Goal: Task Accomplishment & Management: Use online tool/utility

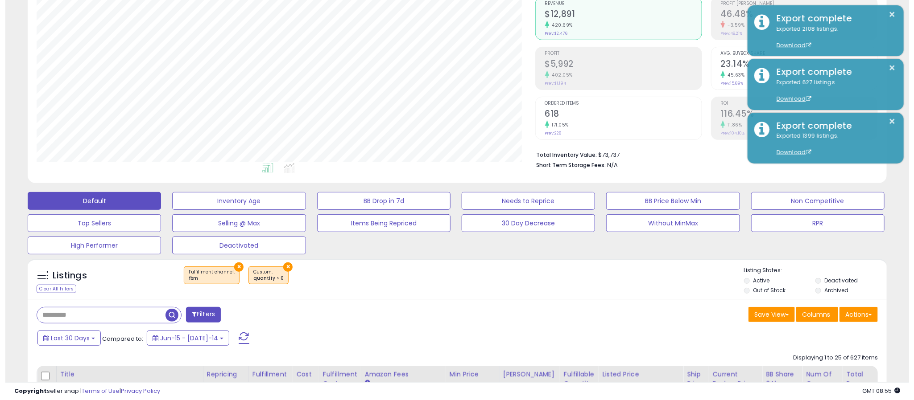
scroll to position [183, 499]
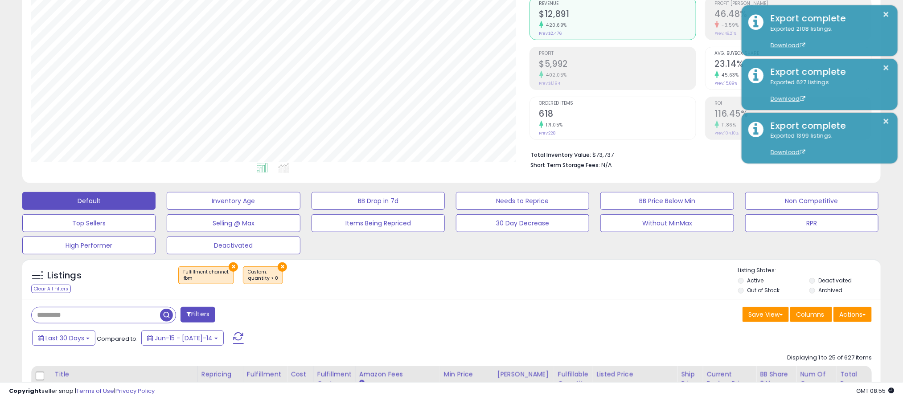
click at [278, 267] on button "×" at bounding box center [282, 267] width 9 height 9
click at [232, 268] on button "×" at bounding box center [233, 267] width 9 height 9
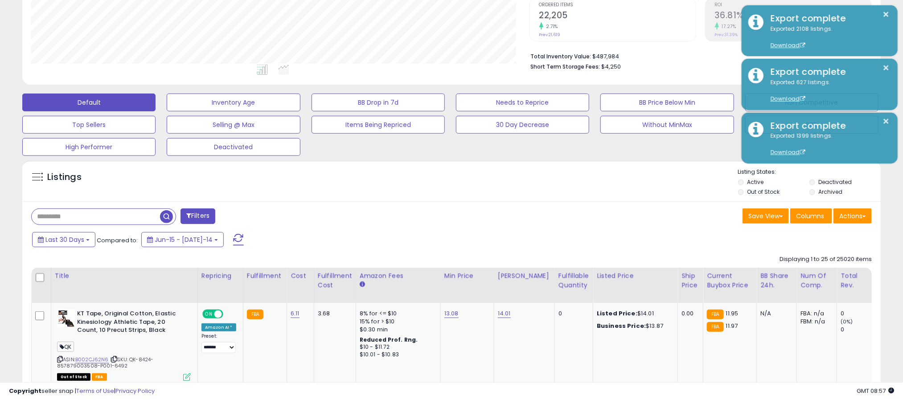
scroll to position [178, 0]
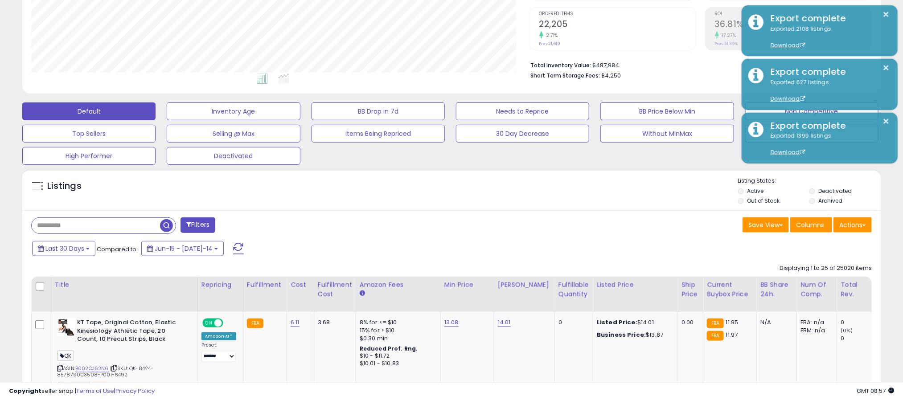
click at [400, 186] on div "Listings" at bounding box center [451, 192] width 859 height 30
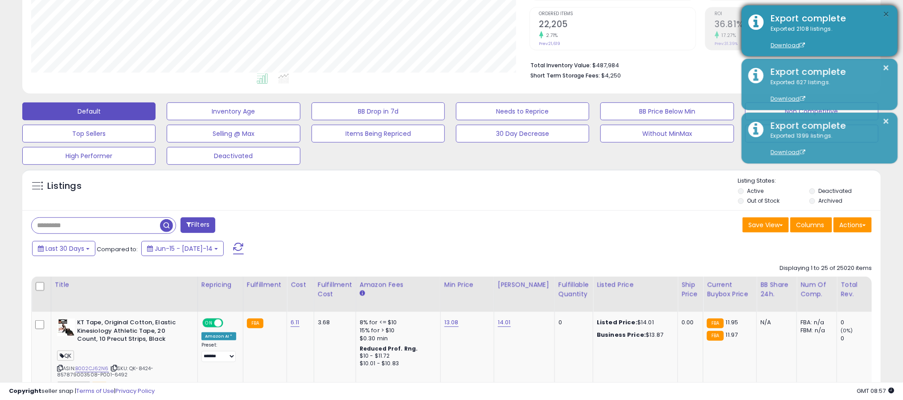
click at [887, 13] on button "×" at bounding box center [886, 14] width 7 height 11
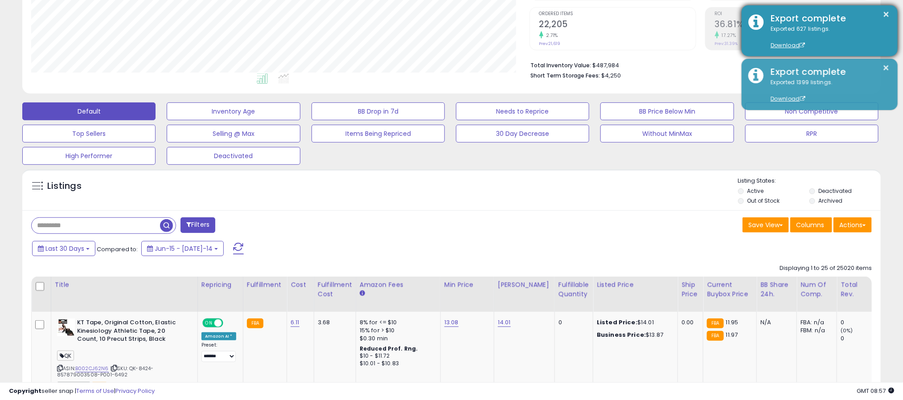
click at [881, 10] on div "× Export complete Exported 627 listings. Download" at bounding box center [820, 30] width 156 height 51
click at [885, 16] on button "×" at bounding box center [886, 14] width 7 height 11
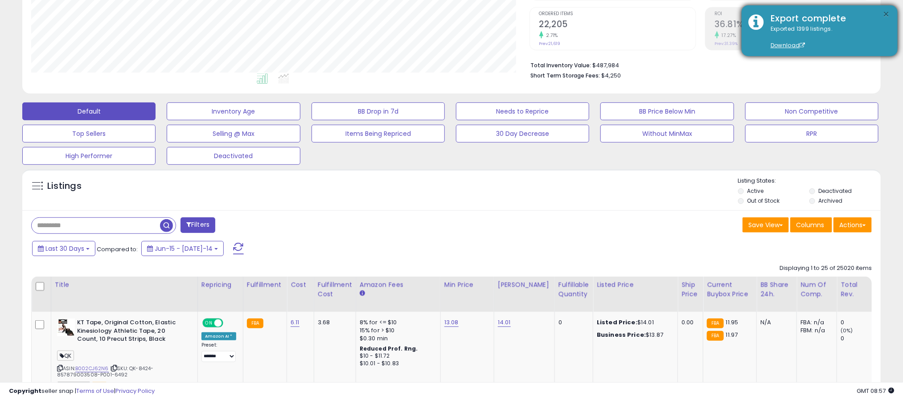
click at [887, 12] on button "×" at bounding box center [886, 14] width 7 height 11
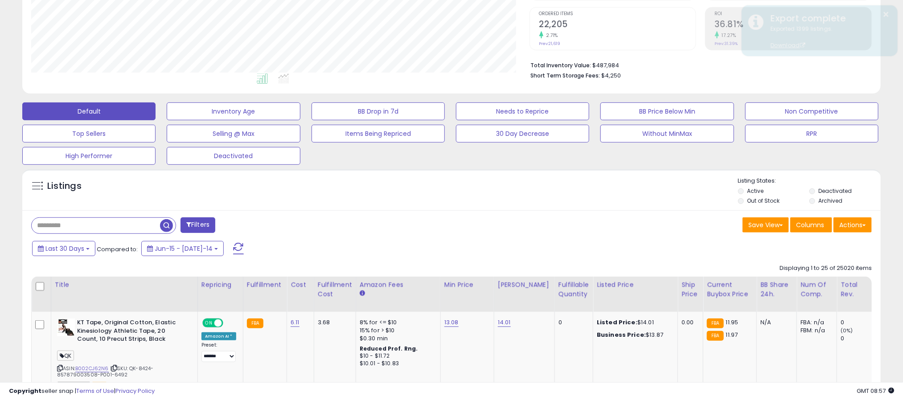
click at [589, 218] on div "Save View Save As New View Update Current View Columns Actions Import Export Vi…" at bounding box center [665, 226] width 427 height 17
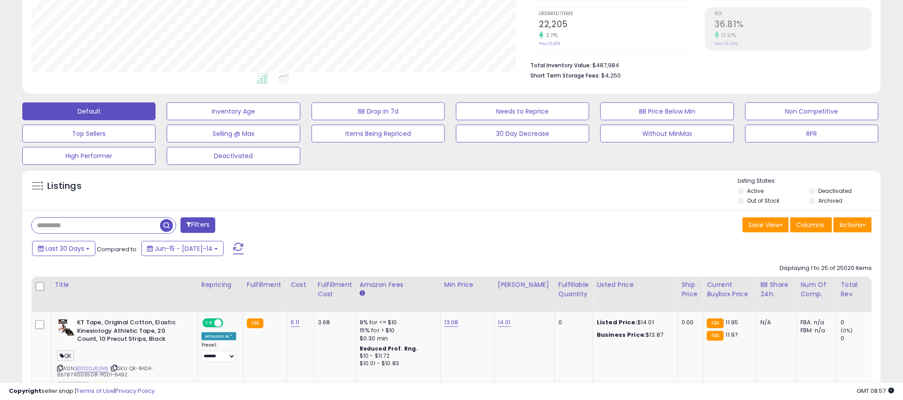
click at [590, 218] on div "Save View Save As New View Update Current View Columns Actions Import Export Vi…" at bounding box center [665, 226] width 427 height 17
click at [436, 229] on div "Filters" at bounding box center [238, 227] width 427 height 18
click at [87, 249] on button "Last 30 Days" at bounding box center [63, 248] width 63 height 15
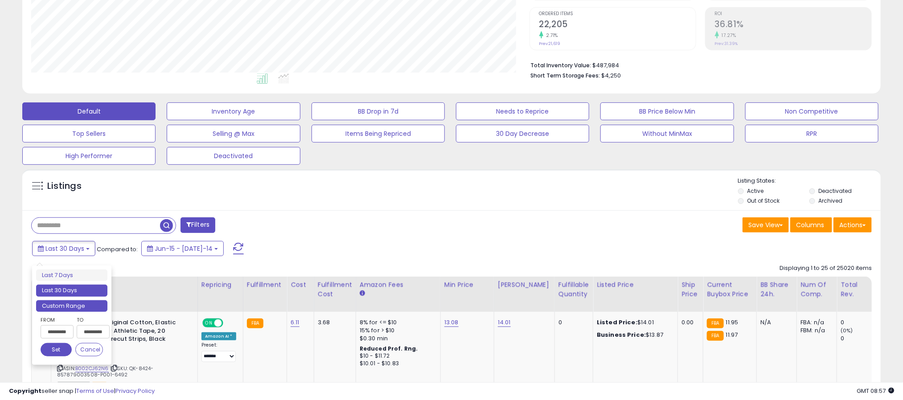
click at [64, 302] on li "Custom Range" at bounding box center [71, 307] width 71 height 12
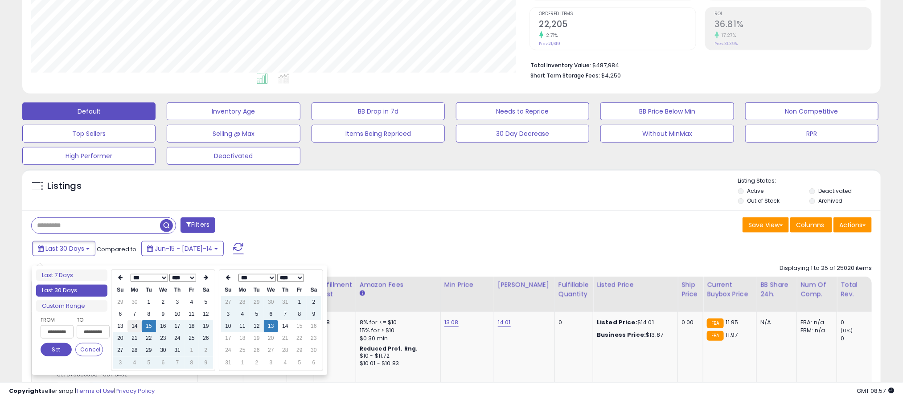
click at [136, 329] on td "14" at bounding box center [135, 327] width 14 height 12
click at [160, 276] on select "*** *** *** *** *** *** *** ***" at bounding box center [148, 278] width 37 height 8
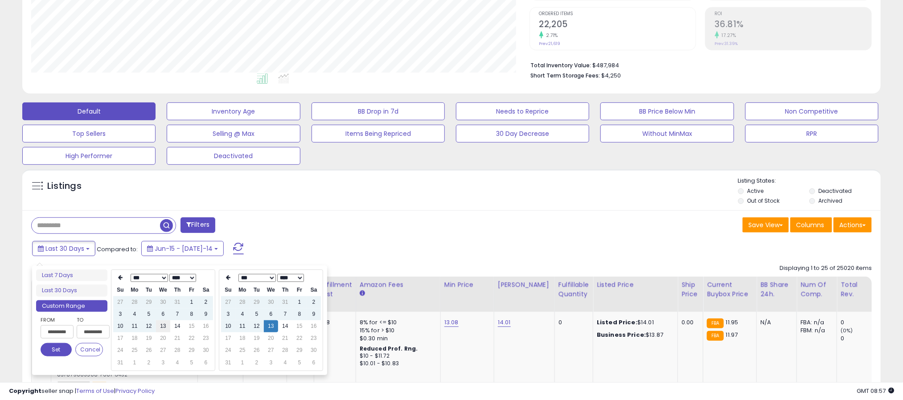
click at [162, 326] on td "13" at bounding box center [163, 327] width 14 height 12
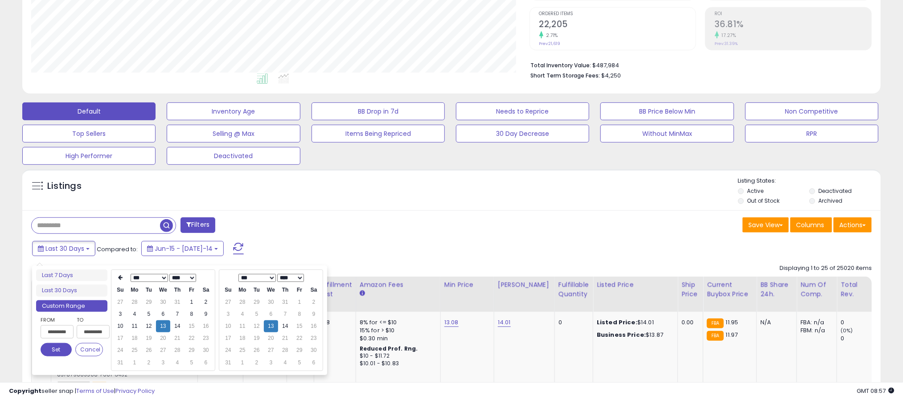
type input "**********"
click at [57, 350] on button "Set" at bounding box center [56, 349] width 31 height 13
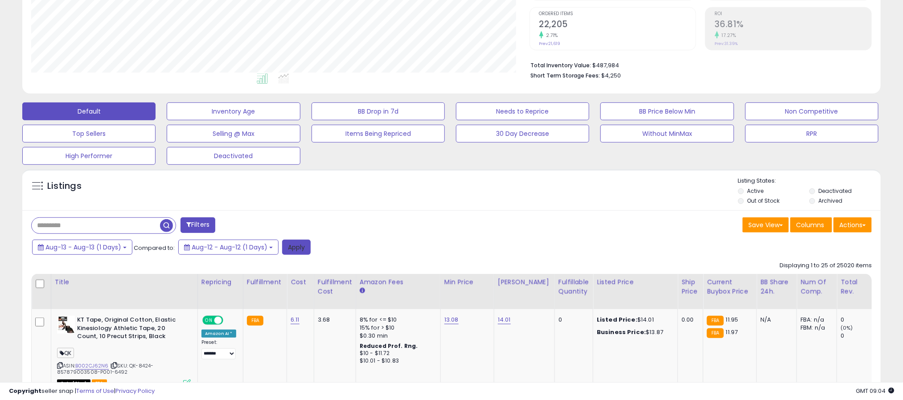
click at [296, 245] on button "Apply" at bounding box center [296, 247] width 29 height 15
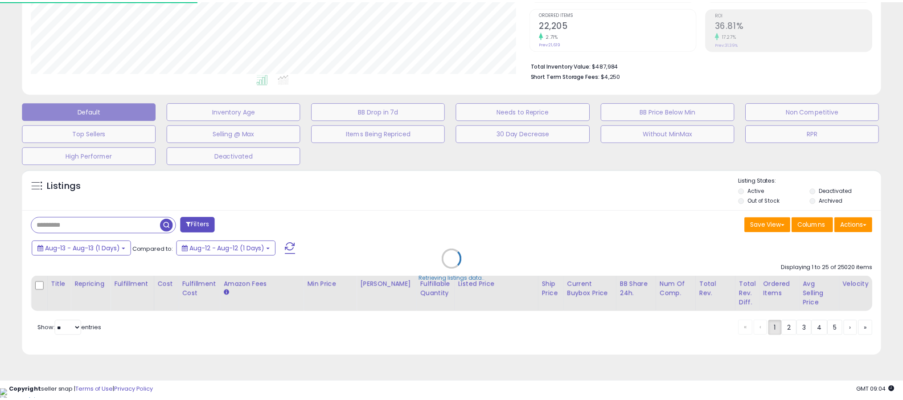
scroll to position [183, 504]
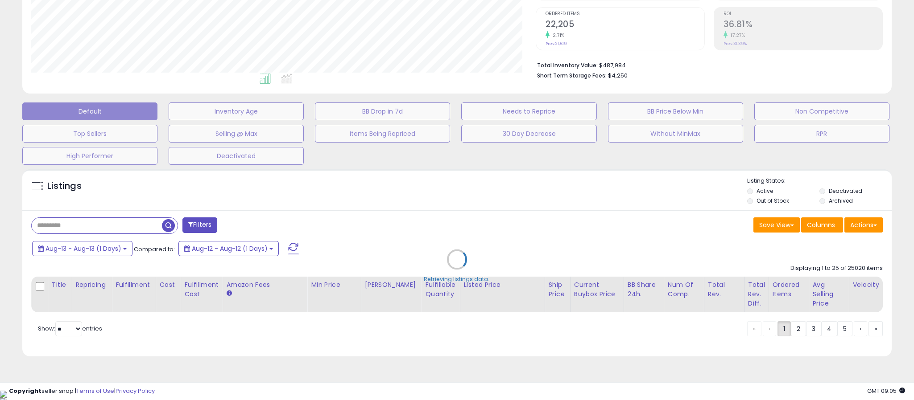
click at [209, 226] on div "Retrieving listings data.." at bounding box center [457, 266] width 882 height 203
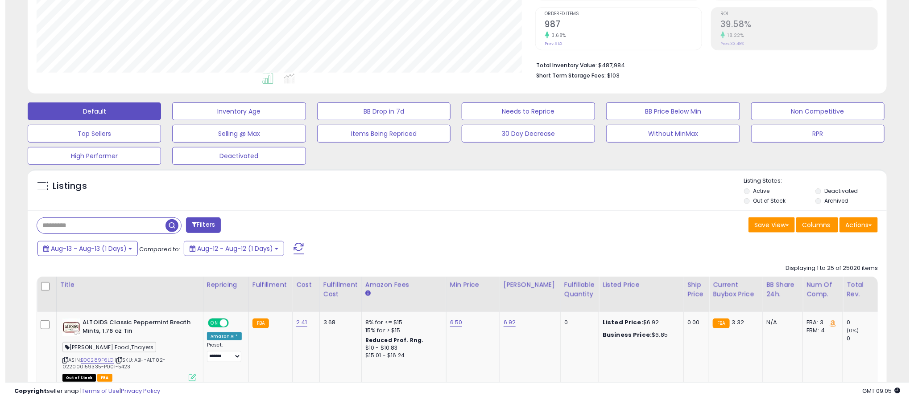
scroll to position [183, 499]
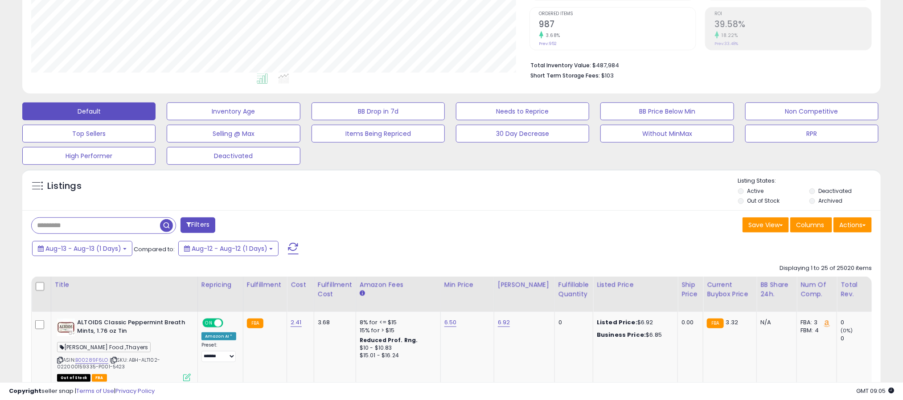
click at [813, 205] on li "Archived" at bounding box center [845, 202] width 70 height 10
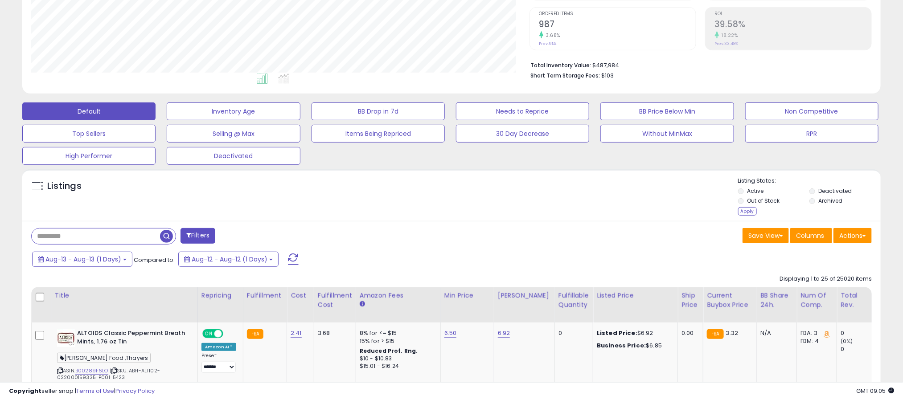
click at [737, 217] on div "Listings" at bounding box center [451, 197] width 859 height 41
click at [747, 212] on div "Apply" at bounding box center [747, 211] width 19 height 8
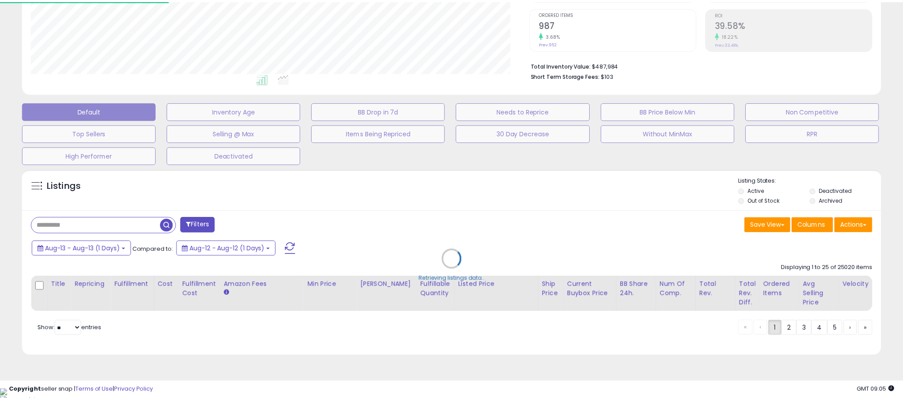
scroll to position [183, 504]
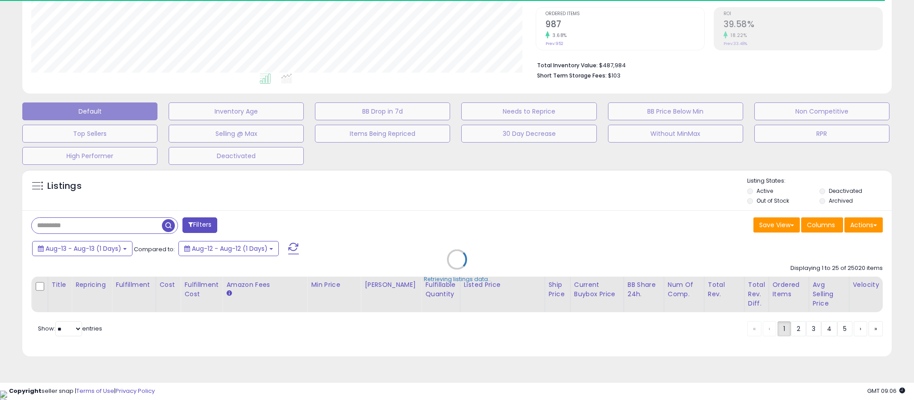
click at [210, 230] on div "Retrieving listings data.." at bounding box center [457, 266] width 882 height 203
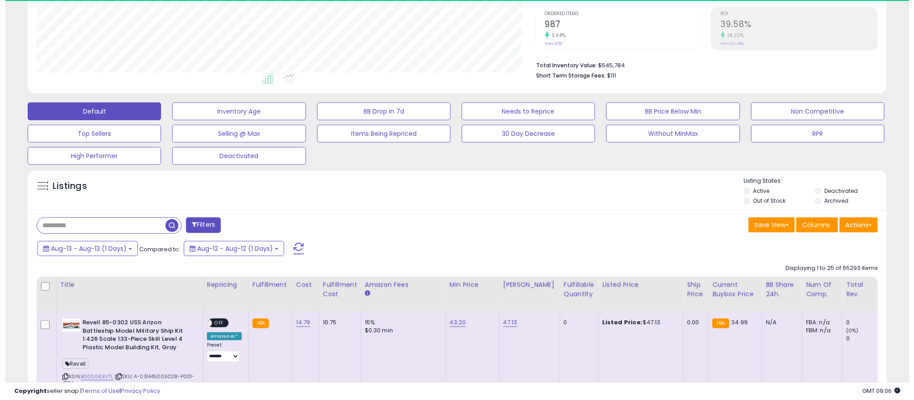
scroll to position [183, 499]
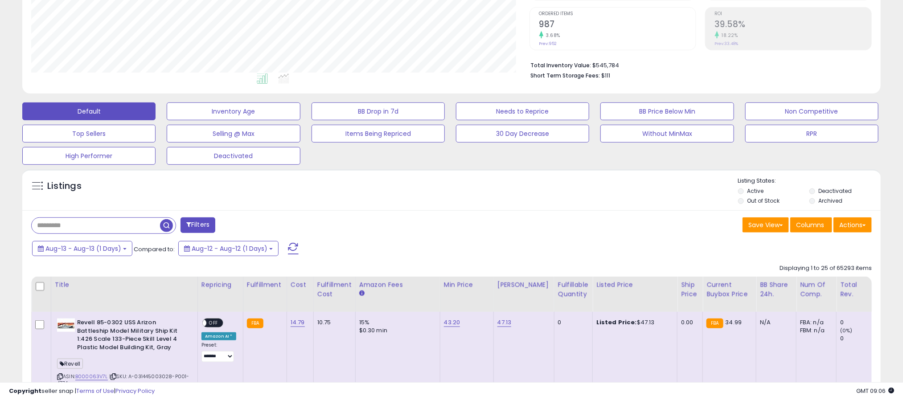
click at [198, 227] on button "Filters" at bounding box center [198, 226] width 35 height 16
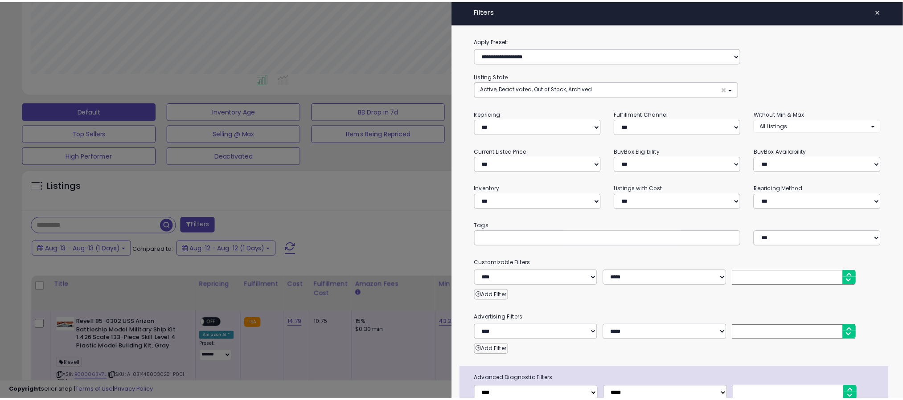
scroll to position [183, 504]
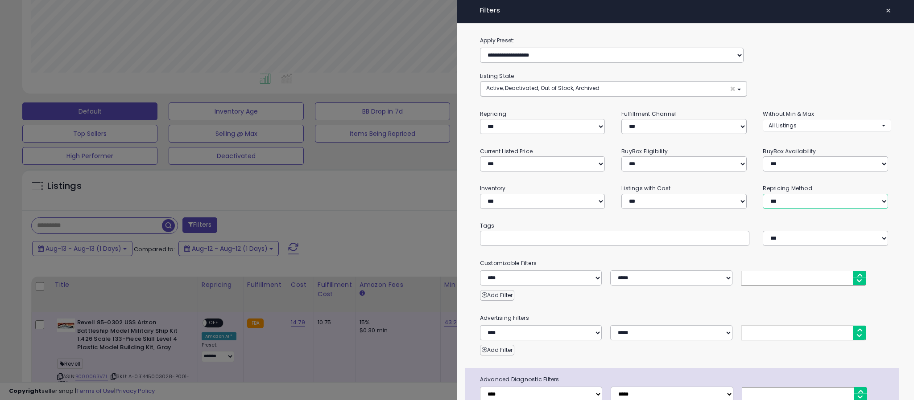
click at [804, 194] on select "**********" at bounding box center [824, 201] width 125 height 15
click at [762, 194] on select "**********" at bounding box center [824, 201] width 125 height 15
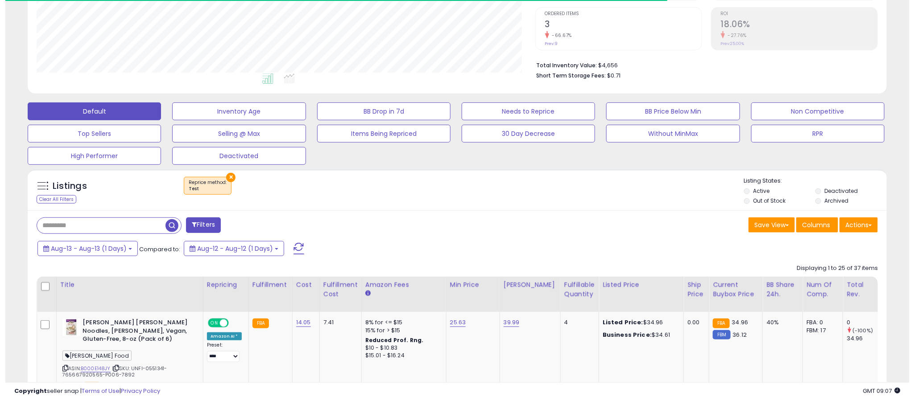
scroll to position [183, 499]
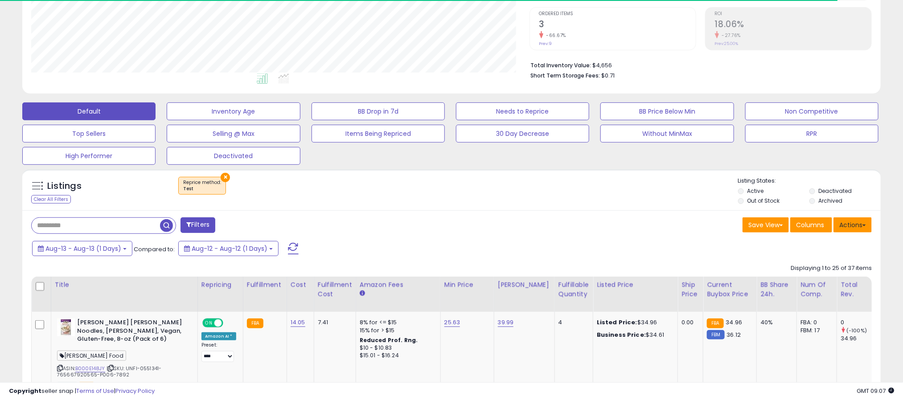
click at [840, 228] on button "Actions" at bounding box center [853, 225] width 38 height 15
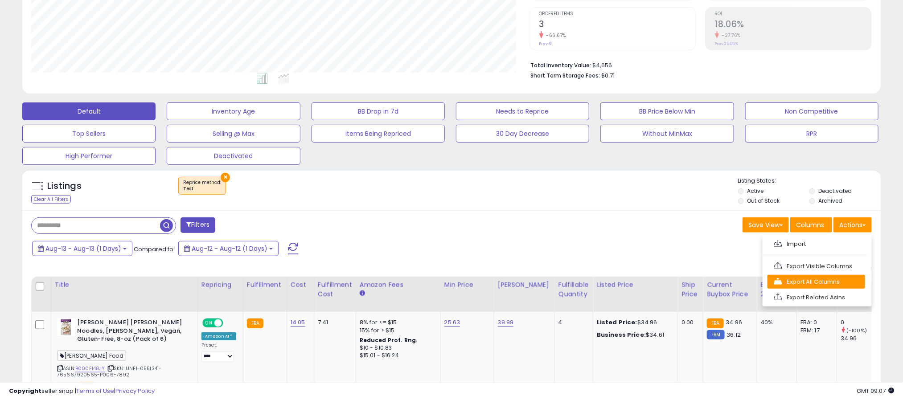
click at [792, 279] on link "Export All Columns" at bounding box center [817, 282] width 98 height 14
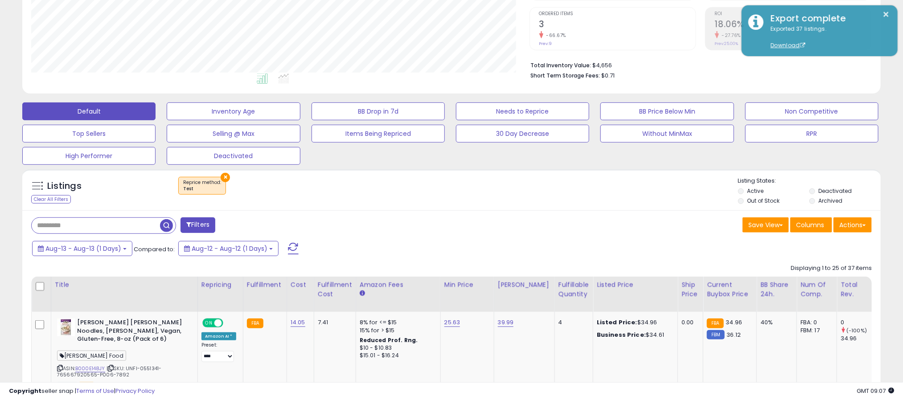
click at [226, 178] on button "×" at bounding box center [225, 177] width 9 height 9
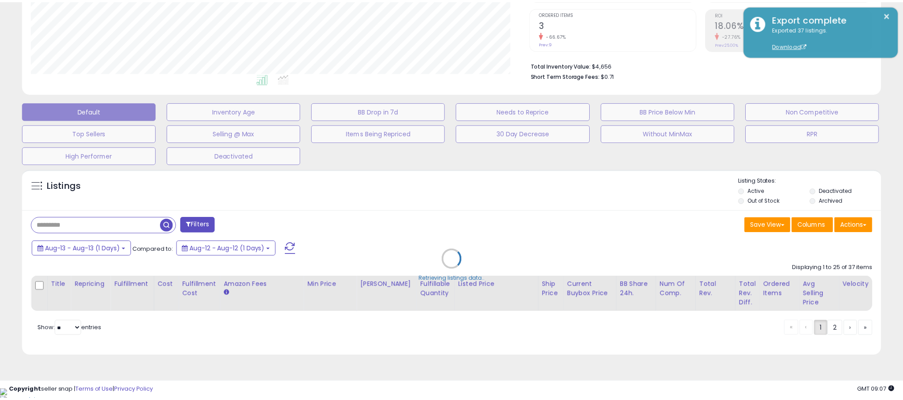
scroll to position [183, 504]
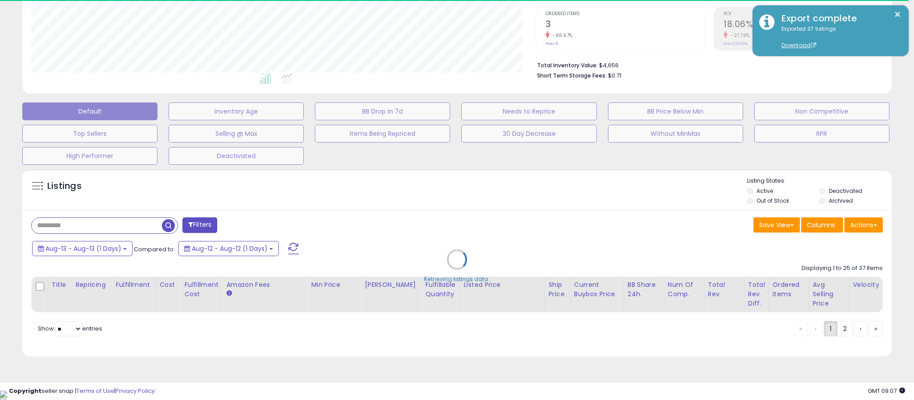
click at [193, 229] on div "Retrieving listings data.." at bounding box center [457, 266] width 882 height 203
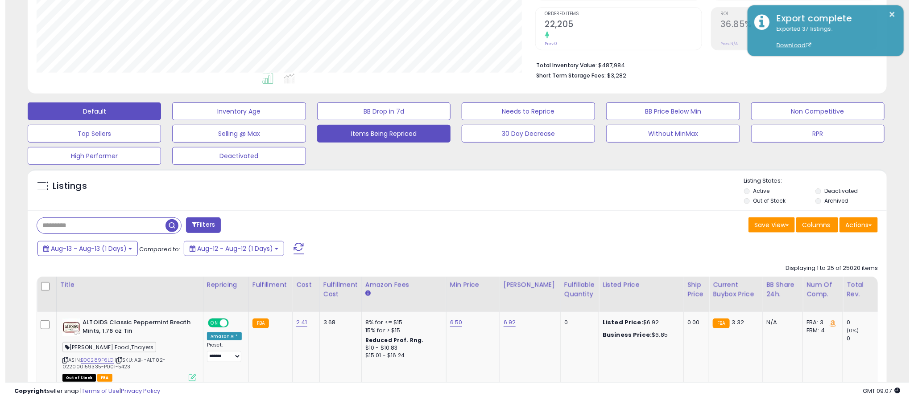
scroll to position [183, 499]
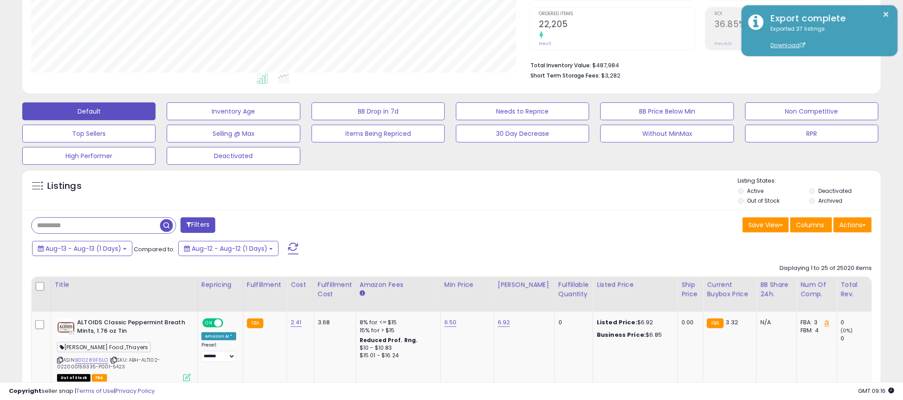
click at [211, 228] on button "Filters" at bounding box center [198, 226] width 35 height 16
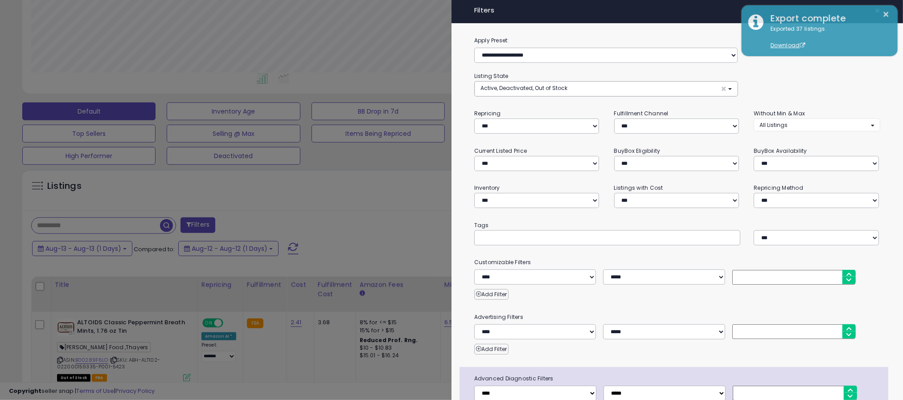
scroll to position [183, 504]
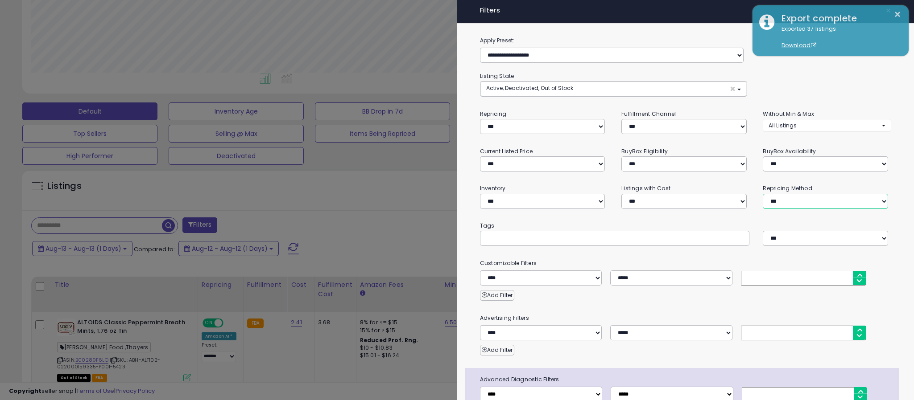
click at [772, 194] on select "**********" at bounding box center [824, 201] width 125 height 15
click at [762, 194] on select "**********" at bounding box center [824, 201] width 125 height 15
drag, startPoint x: 518, startPoint y: 383, endPoint x: 511, endPoint y: 382, distance: 6.7
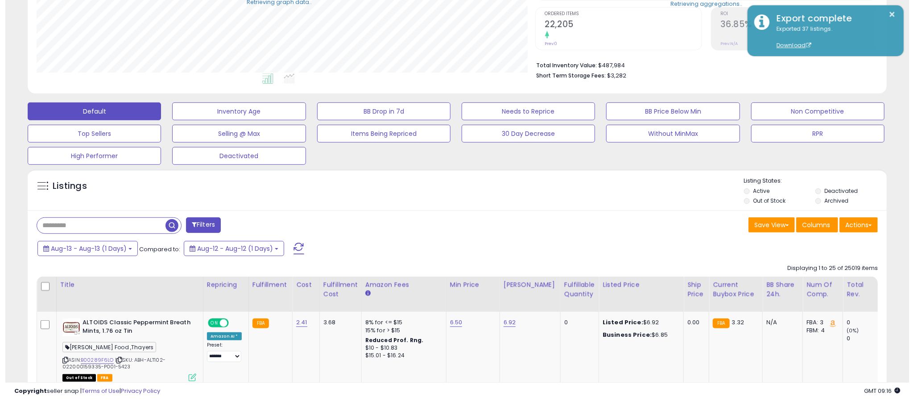
scroll to position [445672, 445356]
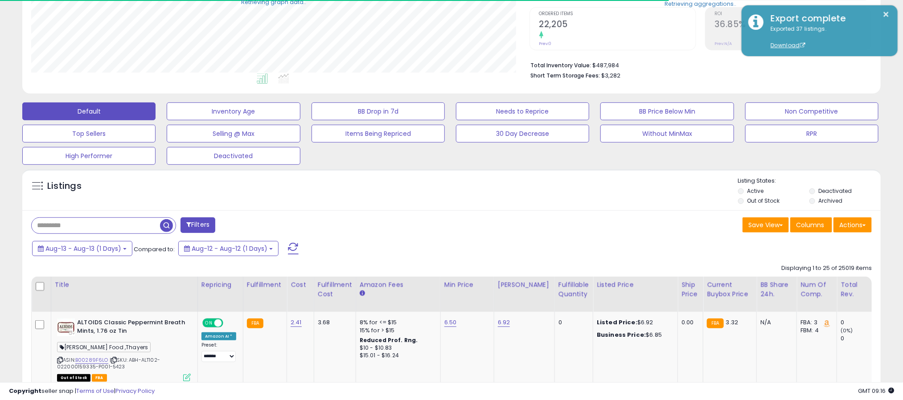
click at [811, 206] on li "Archived" at bounding box center [845, 202] width 70 height 10
click at [818, 201] on li "Archived" at bounding box center [845, 202] width 70 height 10
click at [812, 206] on li "Archived" at bounding box center [845, 202] width 70 height 10
click at [193, 224] on button "Filters" at bounding box center [198, 226] width 35 height 16
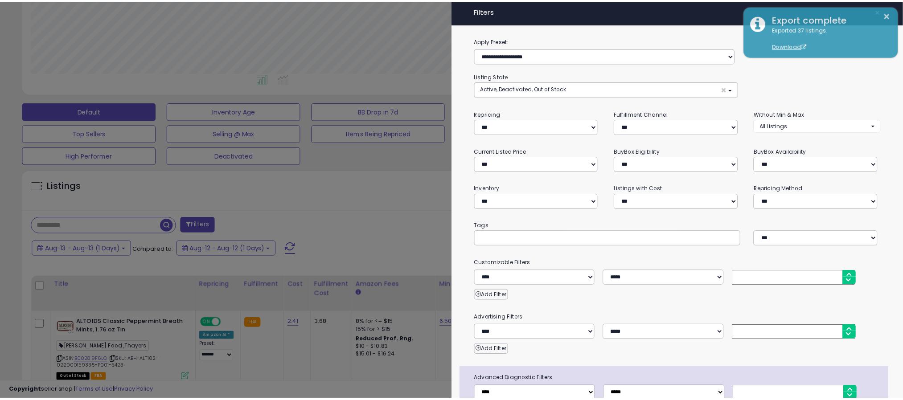
scroll to position [183, 504]
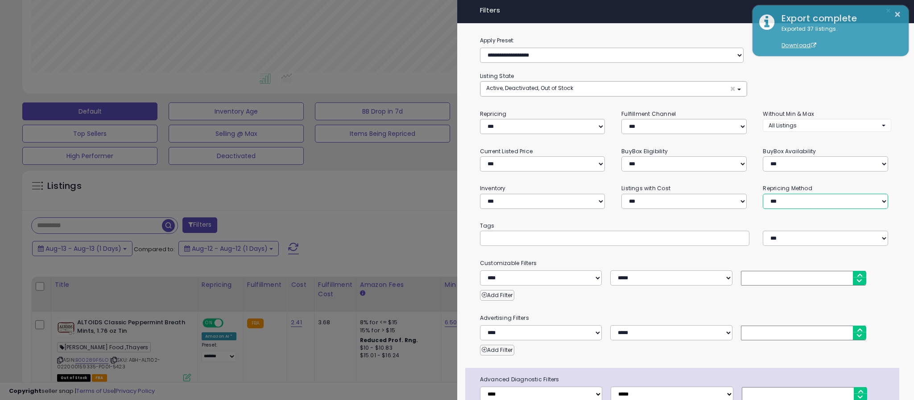
click at [764, 194] on select "**********" at bounding box center [824, 201] width 125 height 15
select select "**********"
click at [762, 194] on select "**********" at bounding box center [824, 201] width 125 height 15
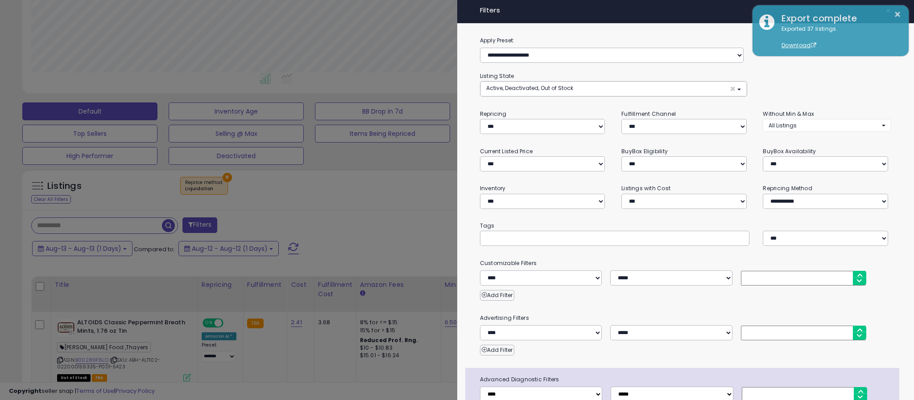
click at [350, 195] on div at bounding box center [457, 200] width 914 height 400
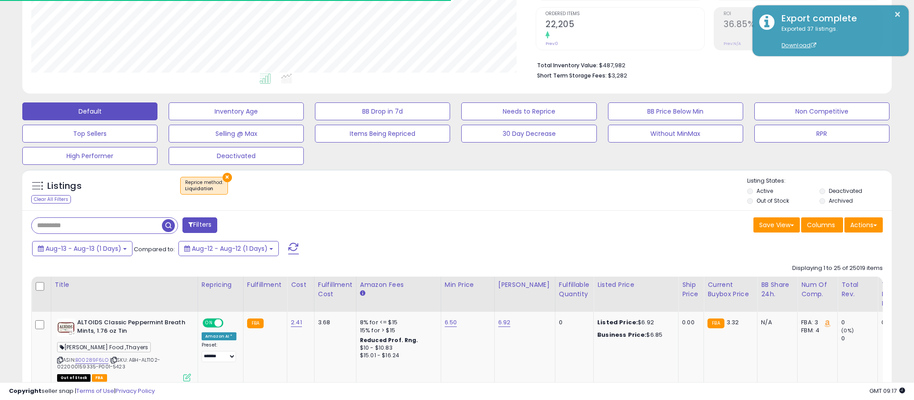
scroll to position [445672, 445356]
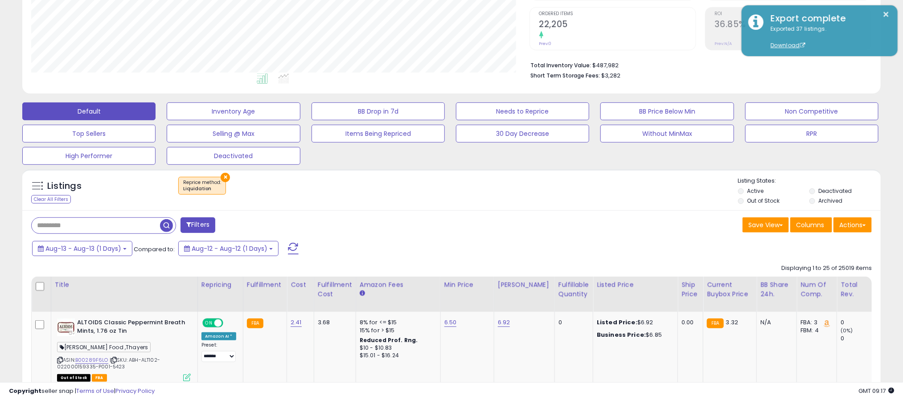
click at [816, 201] on li "Archived" at bounding box center [845, 202] width 70 height 10
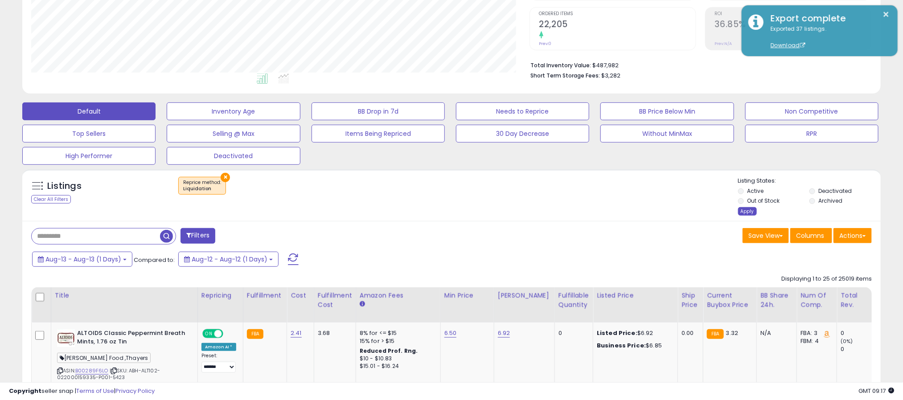
click at [749, 214] on div "Apply" at bounding box center [747, 211] width 19 height 8
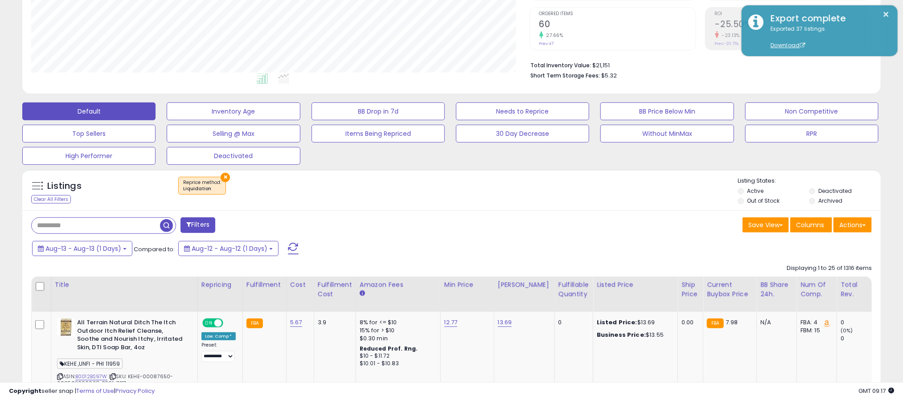
scroll to position [183, 499]
click at [850, 225] on button "Actions" at bounding box center [853, 225] width 38 height 15
click at [802, 285] on link "Export All Columns" at bounding box center [817, 282] width 98 height 14
click at [634, 229] on div "Save View Save As New View Update Current View Columns Actions Import Export Vi…" at bounding box center [665, 226] width 427 height 17
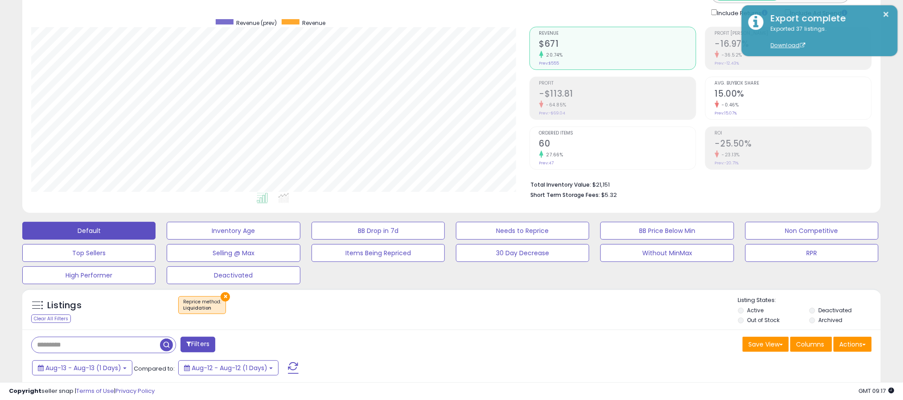
scroll to position [89, 0]
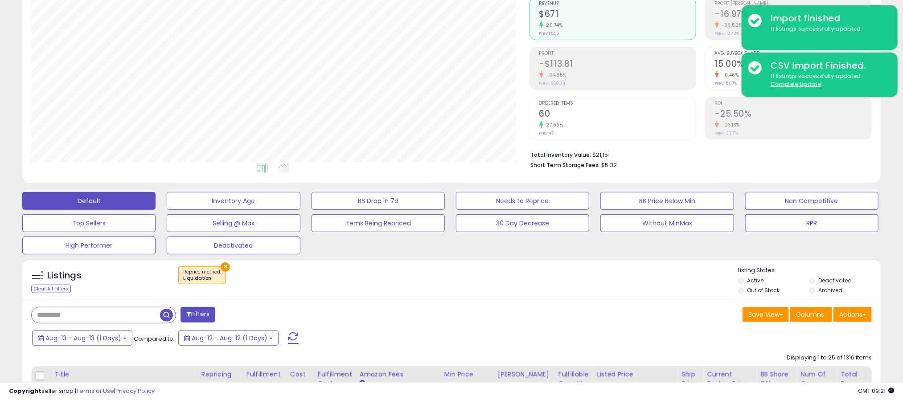
click at [433, 319] on div "Filters" at bounding box center [238, 316] width 427 height 18
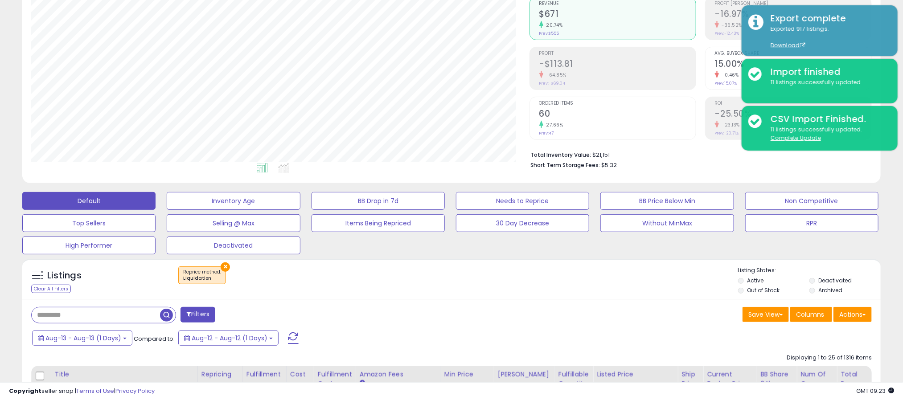
click at [407, 325] on div "Filters" at bounding box center [238, 316] width 427 height 18
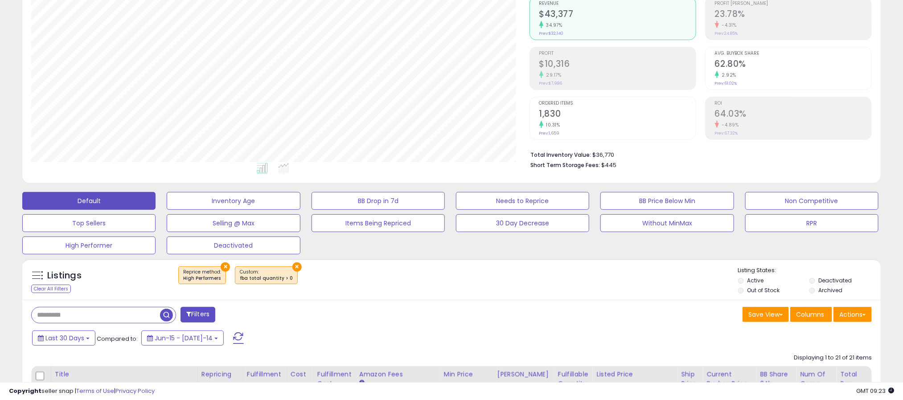
scroll to position [183, 499]
